Goal: Task Accomplishment & Management: Complete application form

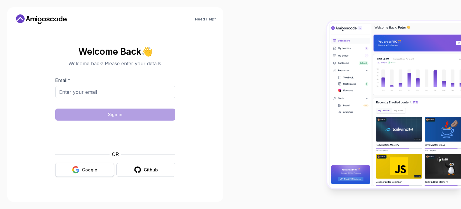
click at [76, 171] on icon "button" at bounding box center [76, 170] width 8 height 8
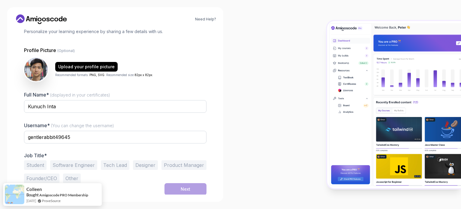
scroll to position [41, 0]
drag, startPoint x: 59, startPoint y: 138, endPoint x: 16, endPoint y: 139, distance: 42.9
click at [16, 139] on div "1 Set Up Your Profile 1 Set Up Your Profile 2 Let's Get to Know You Set Up Your…" at bounding box center [115, 69] width 202 height 165
type input "F"
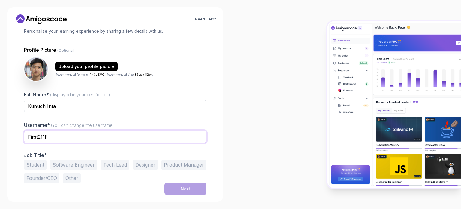
type input "First211fi"
click at [108, 122] on span "(You can change the username)" at bounding box center [82, 124] width 63 height 5
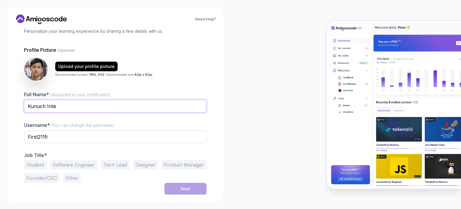
click at [108, 112] on input "Kunuch Inta" at bounding box center [115, 106] width 182 height 13
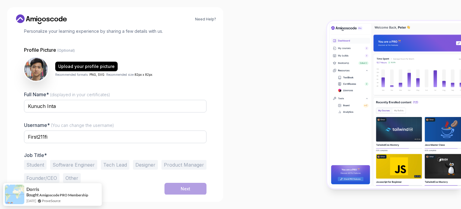
click at [73, 176] on button "Other" at bounding box center [72, 178] width 18 height 10
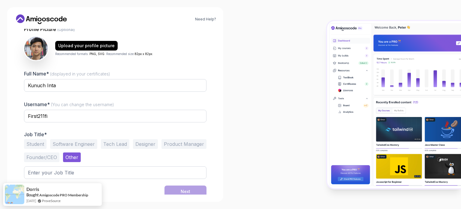
scroll to position [65, 0]
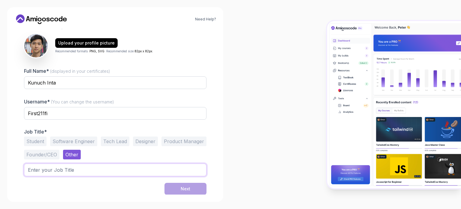
click at [63, 169] on input "text" at bounding box center [115, 169] width 182 height 13
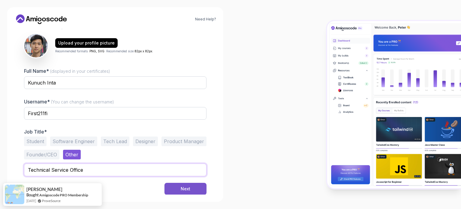
type input "Technical Service Office"
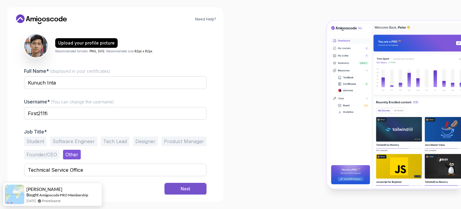
click at [192, 186] on button "Next" at bounding box center [185, 188] width 42 height 12
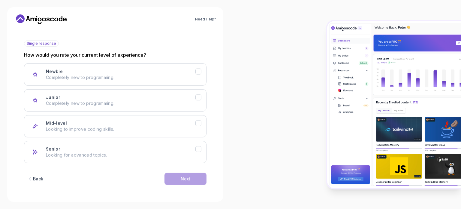
scroll to position [60, 0]
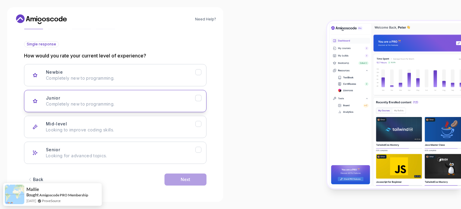
click at [198, 98] on icon "Junior" at bounding box center [198, 98] width 3 height 2
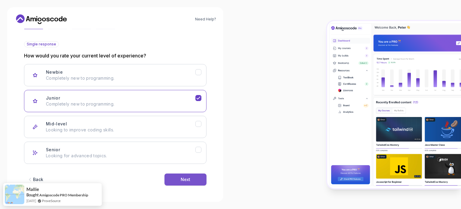
click at [191, 178] on button "Next" at bounding box center [185, 179] width 42 height 12
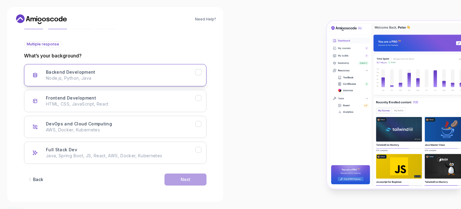
click at [137, 74] on div "Backend Development Node.js, Python, Java" at bounding box center [120, 75] width 149 height 12
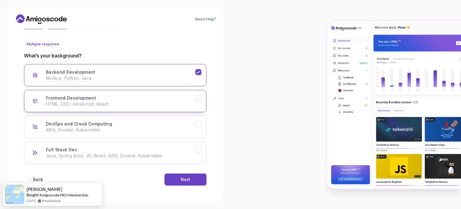
click at [179, 97] on div "Frontend Development HTML, CSS, JavaScript, React" at bounding box center [120, 101] width 149 height 12
click at [193, 176] on button "Next" at bounding box center [185, 179] width 42 height 12
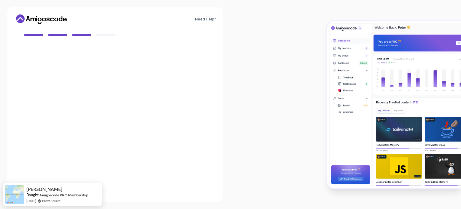
scroll to position [53, 0]
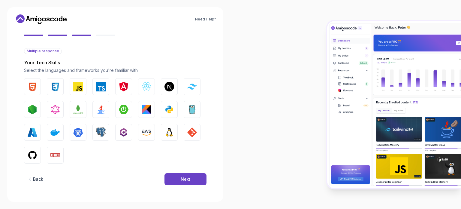
click at [44, 177] on button "Back" at bounding box center [35, 179] width 22 height 12
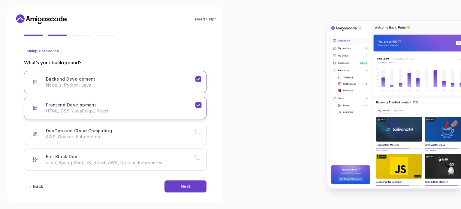
click at [185, 110] on p "HTML, CSS, JavaScript, React" at bounding box center [120, 111] width 149 height 6
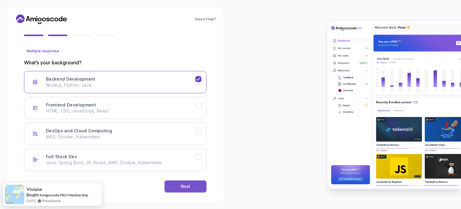
click at [188, 185] on div "Next" at bounding box center [186, 186] width 10 height 6
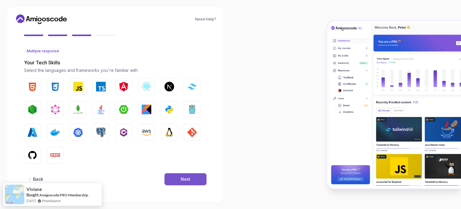
click at [190, 179] on div "Next" at bounding box center [186, 179] width 10 height 6
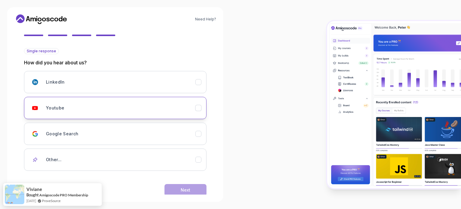
click at [72, 108] on div "Youtube" at bounding box center [120, 108] width 149 height 12
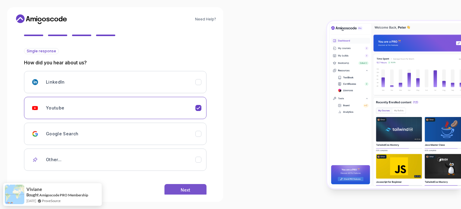
click at [180, 189] on button "Next" at bounding box center [185, 190] width 42 height 12
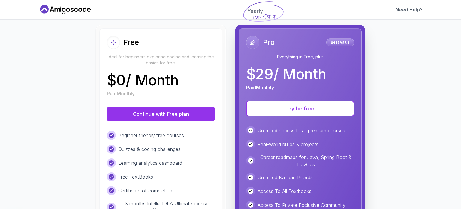
scroll to position [60, 0]
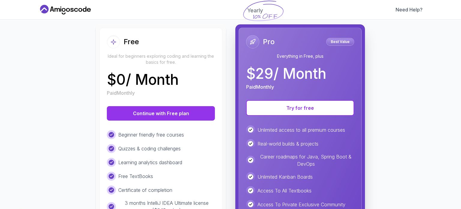
click at [183, 78] on div "$ 0 / Month Paid Monthly" at bounding box center [161, 84] width 108 height 24
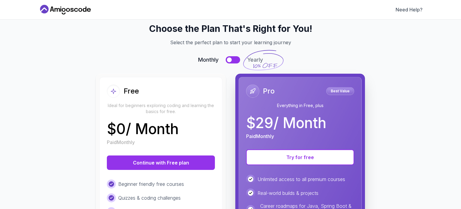
scroll to position [0, 0]
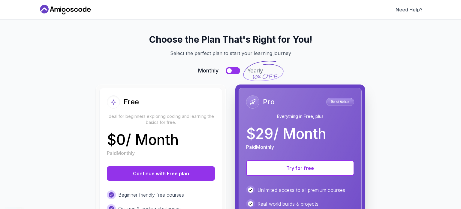
click at [228, 74] on button at bounding box center [233, 70] width 14 height 7
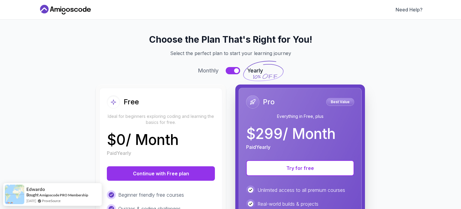
click at [228, 71] on button at bounding box center [233, 70] width 14 height 7
click at [230, 72] on button at bounding box center [233, 70] width 14 height 7
click at [227, 71] on div at bounding box center [229, 70] width 5 height 5
click at [157, 73] on div "Monthly Yearly" at bounding box center [231, 70] width 370 height 8
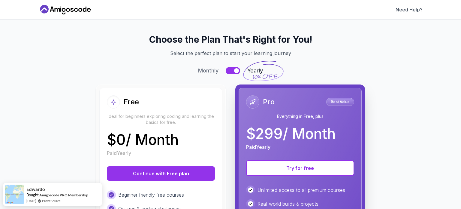
drag, startPoint x: 230, startPoint y: 71, endPoint x: 223, endPoint y: 72, distance: 6.4
click at [229, 71] on button at bounding box center [233, 70] width 14 height 7
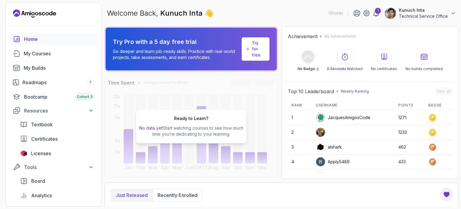
click at [451, 13] on icon at bounding box center [453, 13] width 6 height 6
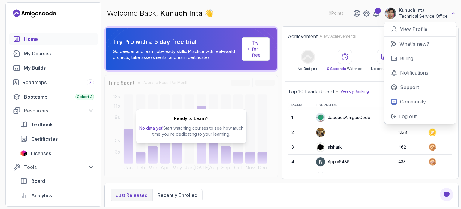
click at [451, 13] on icon at bounding box center [453, 13] width 6 height 6
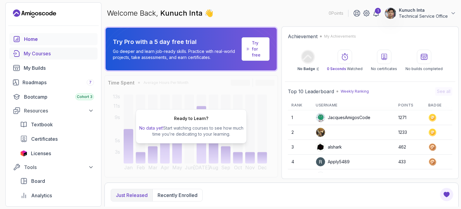
click at [59, 55] on div "My Courses" at bounding box center [59, 53] width 70 height 7
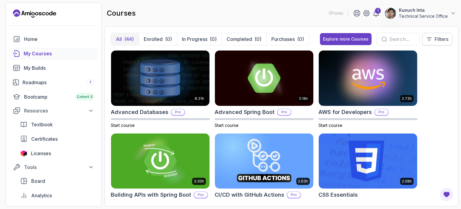
click at [436, 37] on p "Filters" at bounding box center [442, 38] width 14 height 7
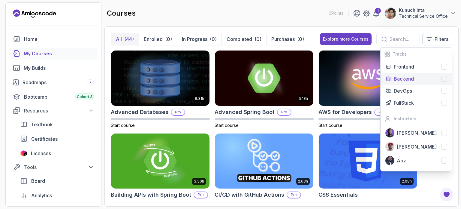
click at [443, 77] on div at bounding box center [444, 79] width 6 height 6
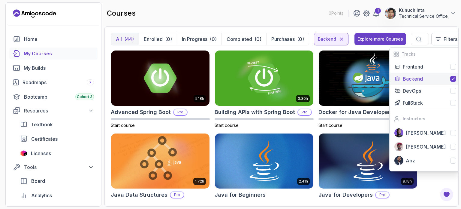
click at [213, 50] on div "5.18h Advanced Spring Boot Pro Start course 3.30h Building APIs with Spring Boo…" at bounding box center [282, 125] width 342 height 150
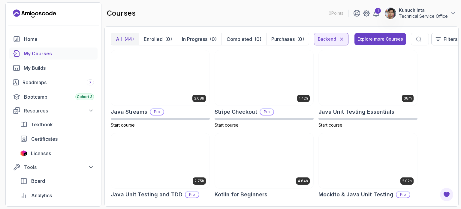
scroll to position [270, 0]
